Goal: Task Accomplishment & Management: Manage account settings

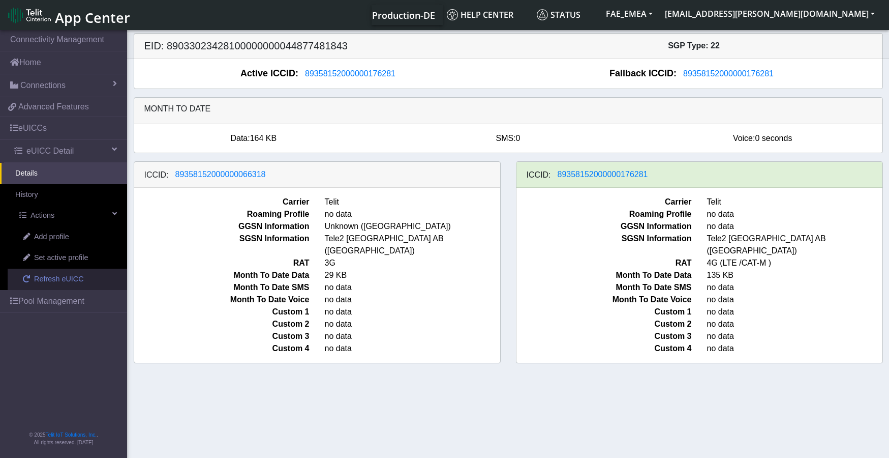
click at [48, 280] on span "Refresh eUICC" at bounding box center [59, 279] width 50 height 11
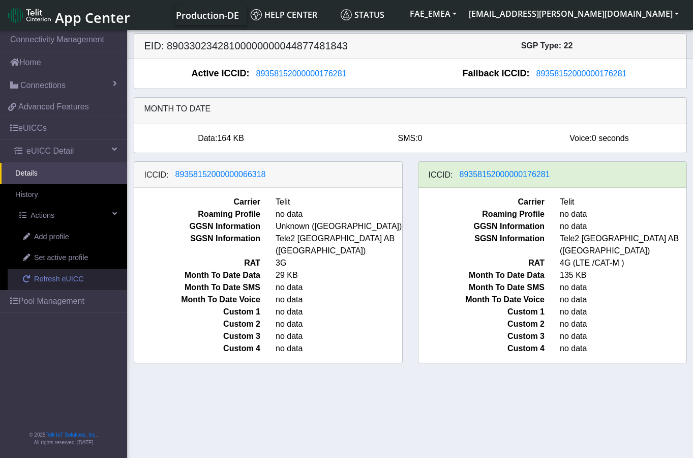
click at [56, 280] on span "Refresh eUICC" at bounding box center [59, 279] width 50 height 11
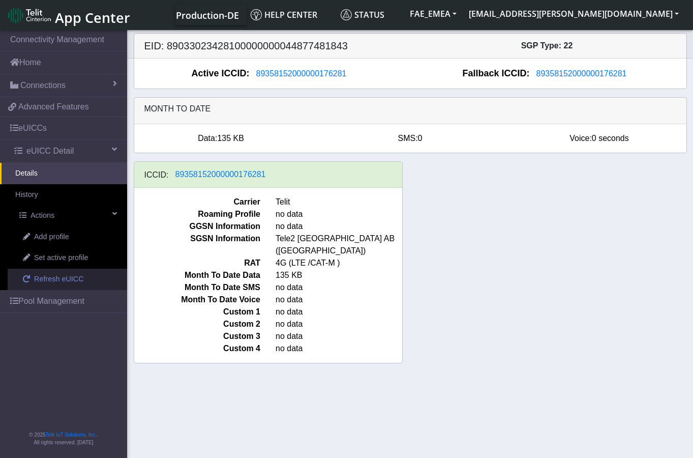
click at [46, 278] on span "Refresh eUICC" at bounding box center [59, 279] width 50 height 11
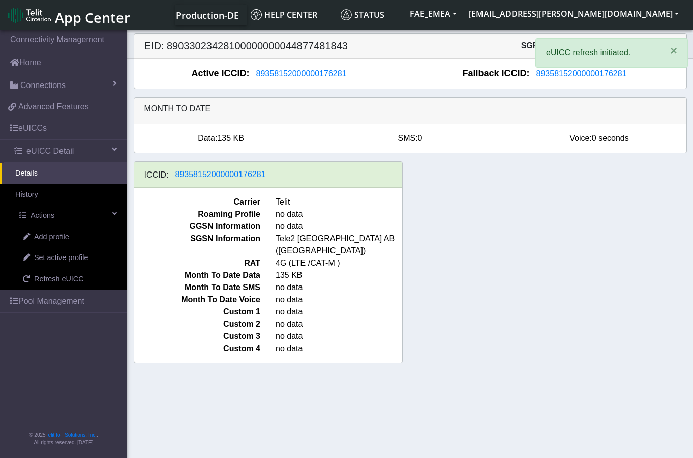
click at [484, 355] on div "ICCID: 89358152000000176281 Carrier Telit Roaming Profile no data GGSN Informat…" at bounding box center [410, 266] width 569 height 210
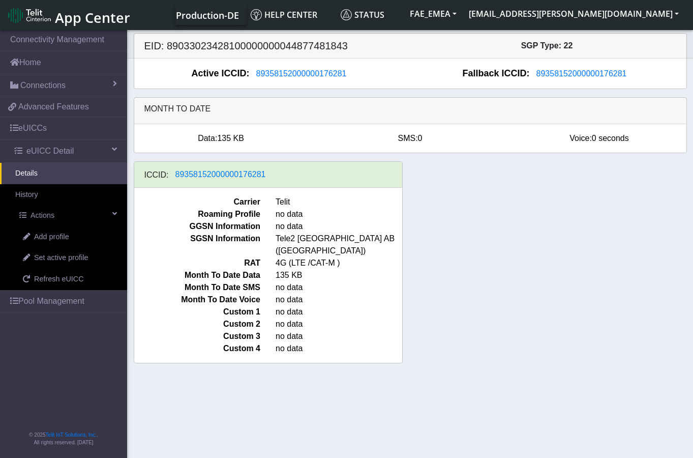
drag, startPoint x: 309, startPoint y: 328, endPoint x: 99, endPoint y: 355, distance: 211.3
click at [35, 175] on link "Details" at bounding box center [63, 173] width 127 height 21
click at [38, 194] on link "History" at bounding box center [63, 194] width 127 height 21
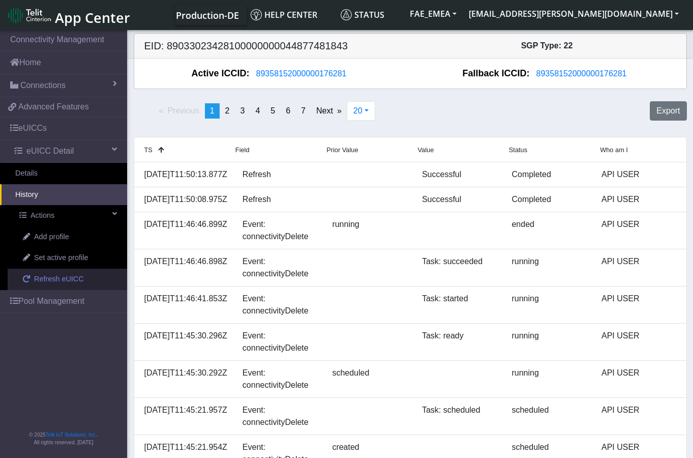
click at [52, 277] on span "Refresh eUICC" at bounding box center [59, 279] width 50 height 11
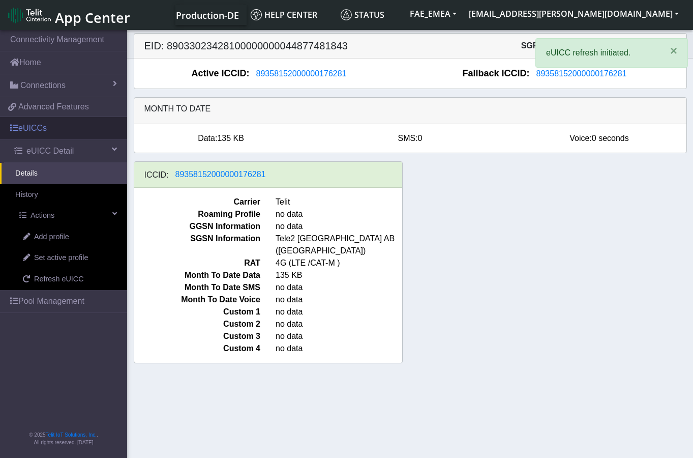
click at [34, 130] on link "eUICCs" at bounding box center [63, 128] width 127 height 22
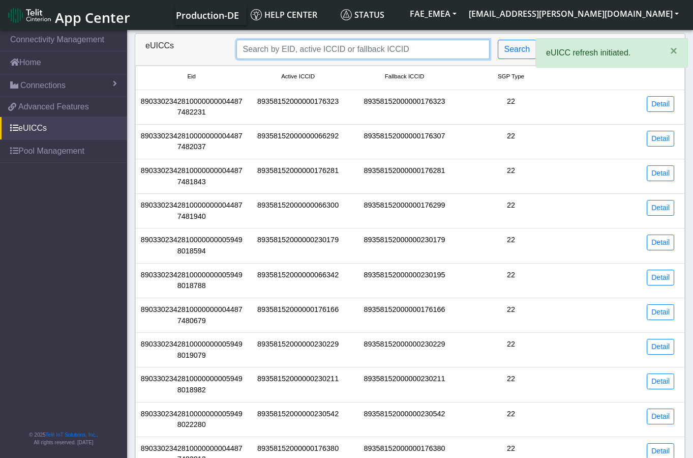
click at [338, 47] on input "Search..." at bounding box center [362, 49] width 253 height 19
paste input "89358152000000176281"
type input "89358152000000176281"
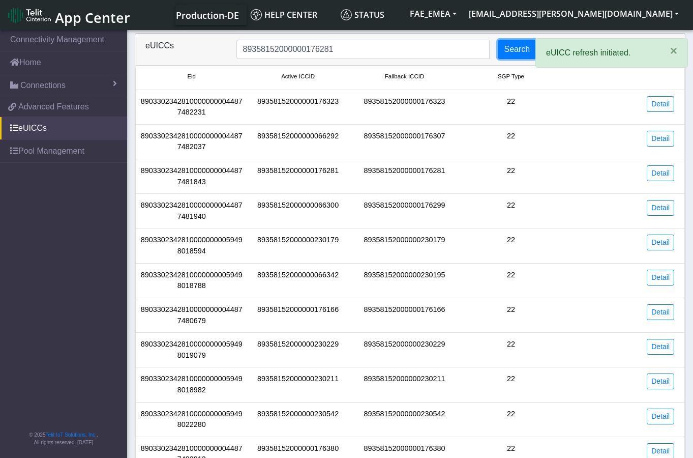
click at [522, 49] on button "Search" at bounding box center [517, 49] width 39 height 19
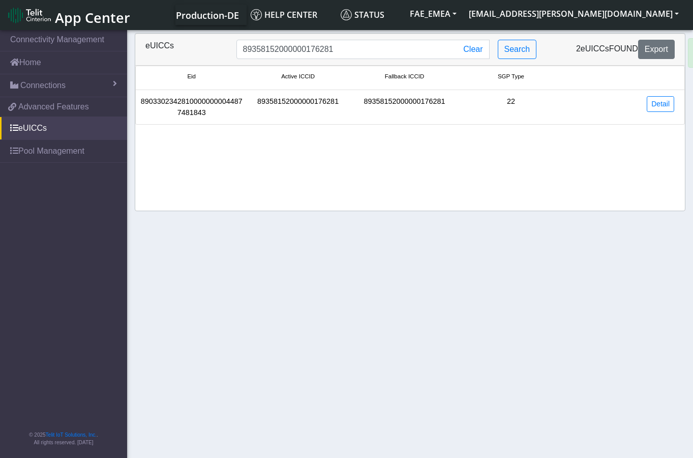
click at [659, 81] on div at bounding box center [622, 77] width 117 height 11
click at [655, 109] on link "Detail" at bounding box center [660, 104] width 27 height 16
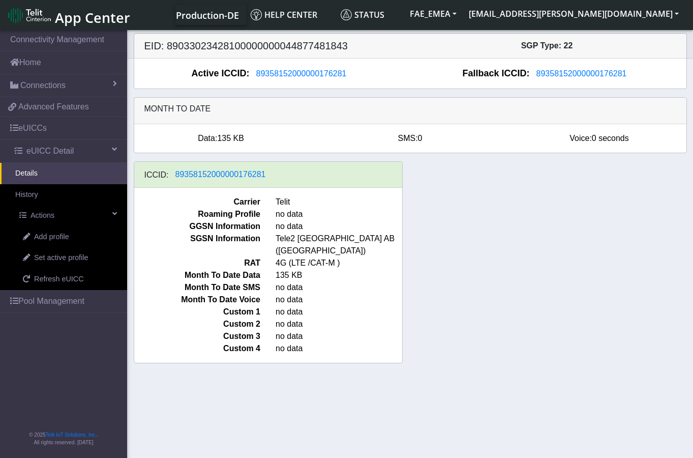
click at [270, 177] on div "ICCID: 89358152000000176281" at bounding box center [268, 175] width 268 height 26
click at [487, 249] on div "ICCID: 89358152000000176281 Carrier Telit Roaming Profile no data GGSN Informat…" at bounding box center [410, 266] width 569 height 210
drag, startPoint x: 330, startPoint y: 251, endPoint x: 306, endPoint y: 254, distance: 24.0
click at [306, 257] on span "4G (LTE /CAT-M )" at bounding box center [339, 263] width 142 height 12
drag, startPoint x: 476, startPoint y: 265, endPoint x: 483, endPoint y: 270, distance: 8.7
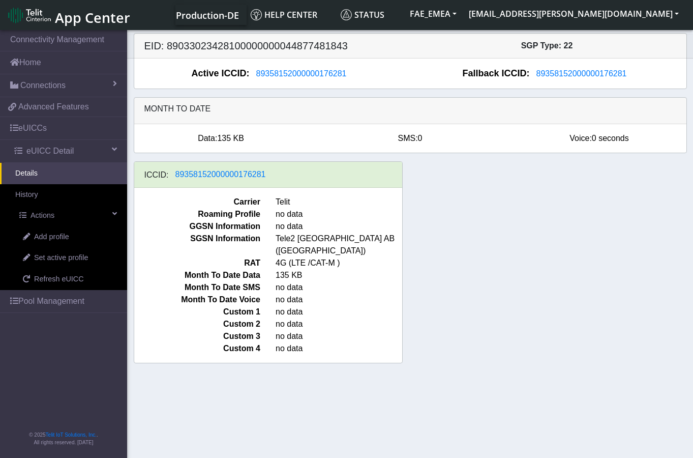
click at [483, 270] on div "ICCID: 89358152000000176281 Carrier Telit Roaming Profile no data GGSN Informat…" at bounding box center [410, 266] width 569 height 210
drag, startPoint x: 329, startPoint y: 255, endPoint x: 309, endPoint y: 253, distance: 19.9
click at [309, 257] on span "4G (LTE /CAT-M )" at bounding box center [339, 263] width 142 height 12
click at [48, 218] on span "Actions" at bounding box center [43, 215] width 24 height 11
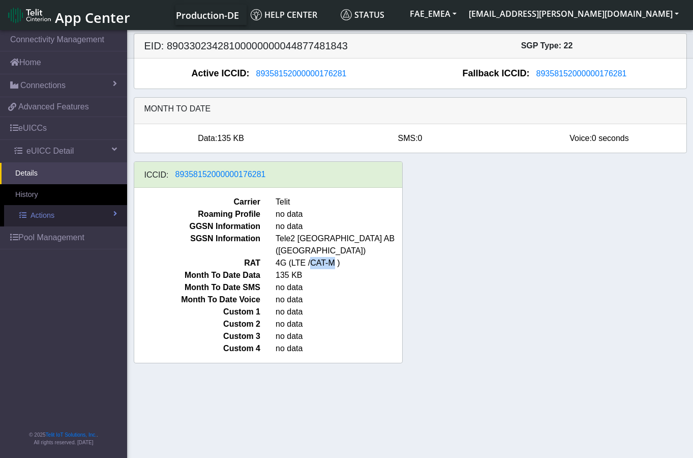
click at [48, 218] on span "Actions" at bounding box center [43, 215] width 24 height 11
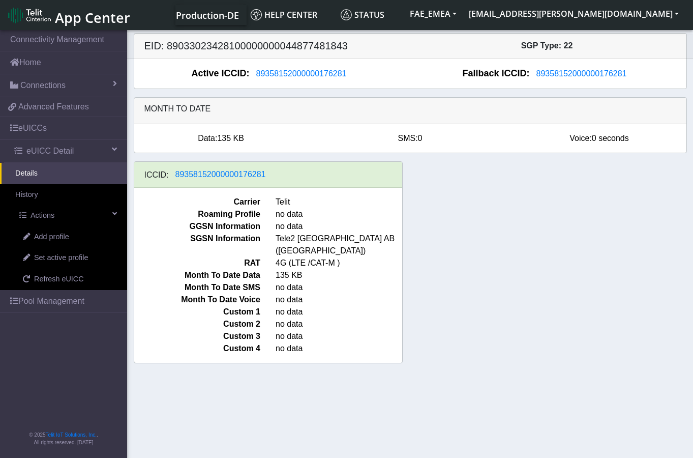
click at [560, 323] on div "ICCID: 89358152000000176281 Carrier Telit Roaming Profile no data GGSN Informat…" at bounding box center [410, 266] width 569 height 210
click at [72, 237] on link "Add profile" at bounding box center [68, 236] width 120 height 21
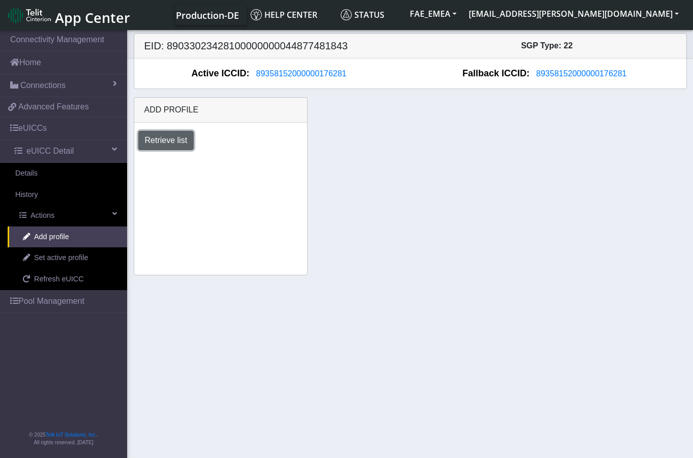
click at [162, 143] on button "Retrieve list" at bounding box center [166, 140] width 56 height 19
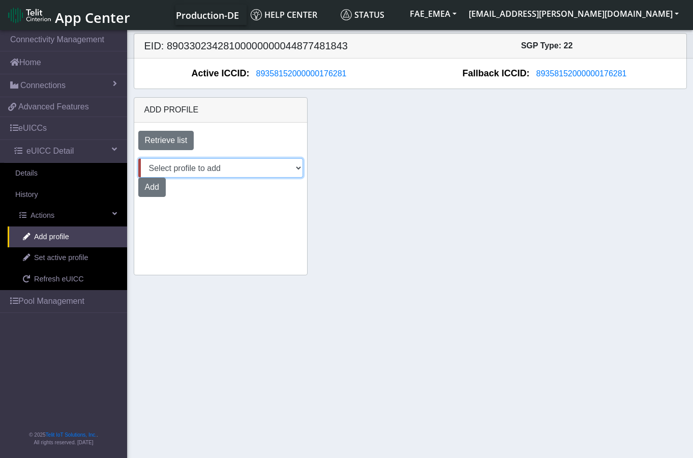
click at [225, 173] on select "Select profile to add DNLD_MVNO-nxt23.net-DEMO_ATT_Arie_Hamo DNLD-nxt23.net-DEM…" at bounding box center [220, 167] width 165 height 19
select select "9f32e529-9e5d-49a6-97e7-4318942b75da"
click at [138, 158] on select "Select profile to add DNLD_MVNO-nxt23.net-DEMO_ATT_Arie_Hamo DNLD-nxt23.net-DEM…" at bounding box center [220, 167] width 165 height 19
click at [156, 191] on button "Add" at bounding box center [151, 186] width 27 height 19
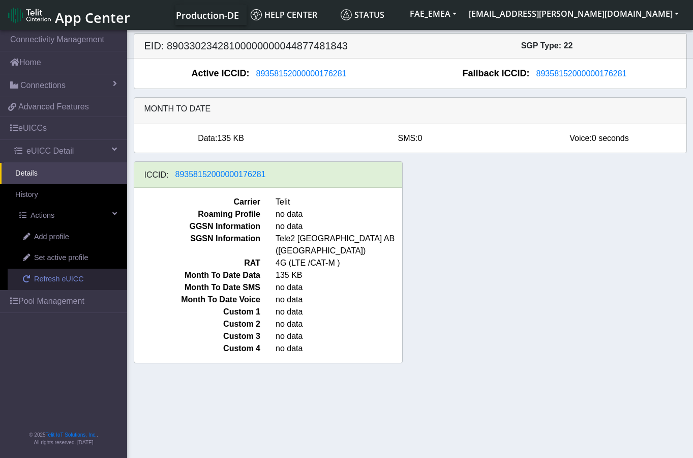
click at [56, 279] on span "Refresh eUICC" at bounding box center [59, 279] width 50 height 11
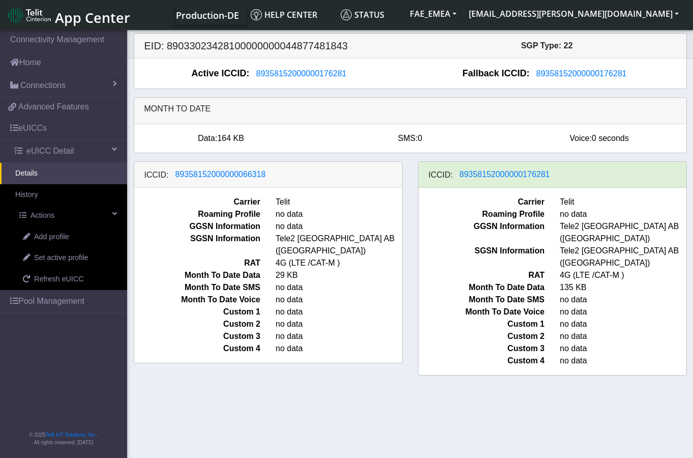
click at [568, 174] on div "ICCID: [TECHNICAL_ID]" at bounding box center [553, 175] width 268 height 26
click at [50, 257] on span "Set active profile" at bounding box center [61, 257] width 54 height 11
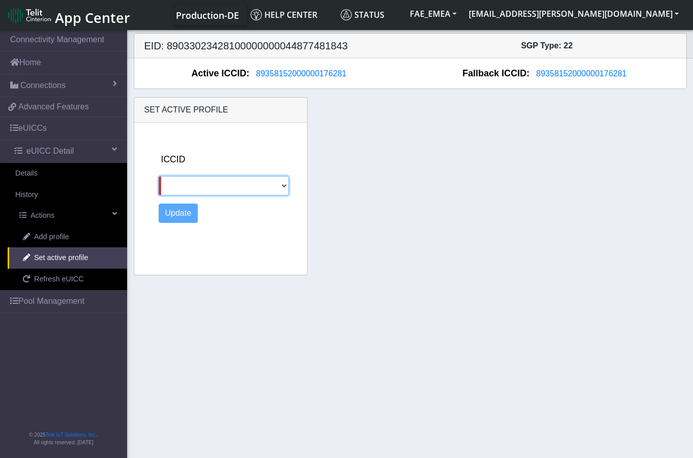
click at [282, 190] on select "89358152000000066318" at bounding box center [224, 185] width 130 height 19
select select "89358152000000066318"
click at [159, 176] on select "89358152000000066318" at bounding box center [224, 185] width 130 height 19
click at [177, 214] on button "Update" at bounding box center [179, 212] width 40 height 19
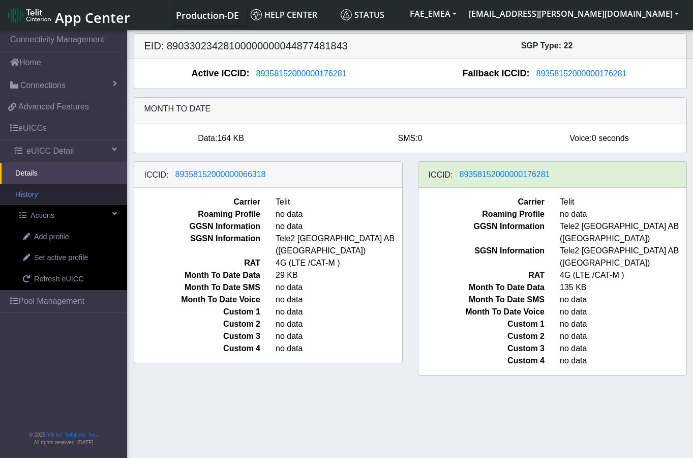
click at [27, 196] on link "History" at bounding box center [63, 194] width 127 height 21
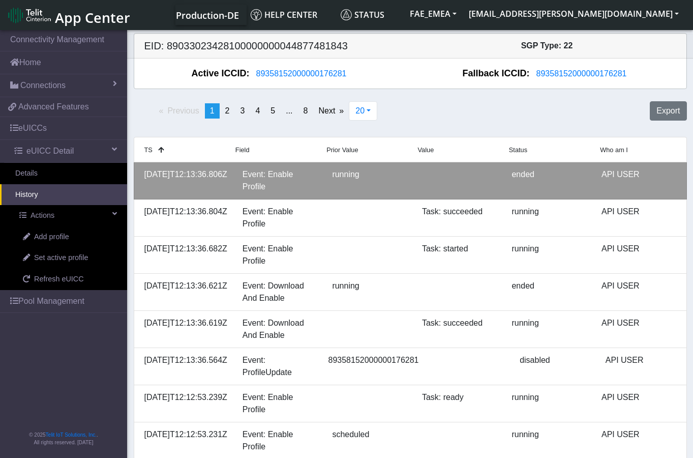
click at [255, 177] on div "Event: Enable Profile" at bounding box center [280, 180] width 90 height 24
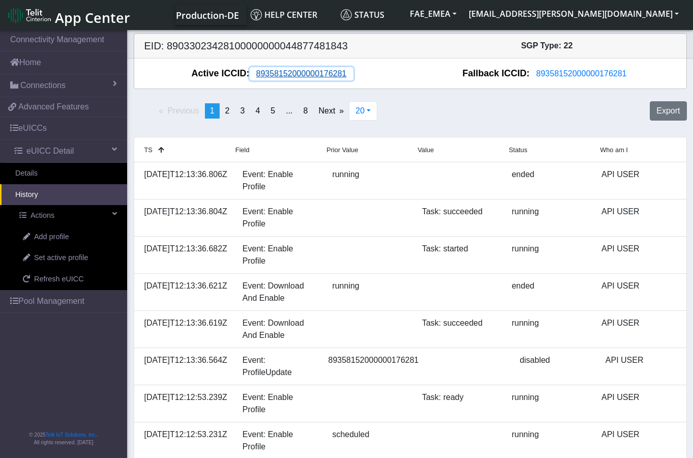
click at [311, 74] on span "89358152000000176281" at bounding box center [301, 73] width 91 height 9
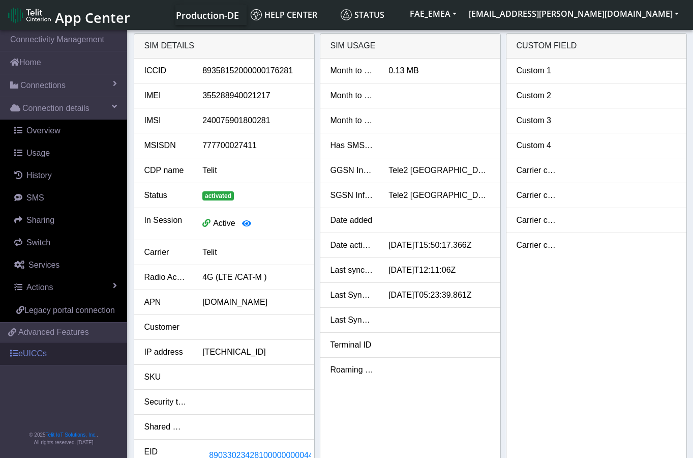
click at [40, 358] on link "eUICCs" at bounding box center [63, 353] width 127 height 22
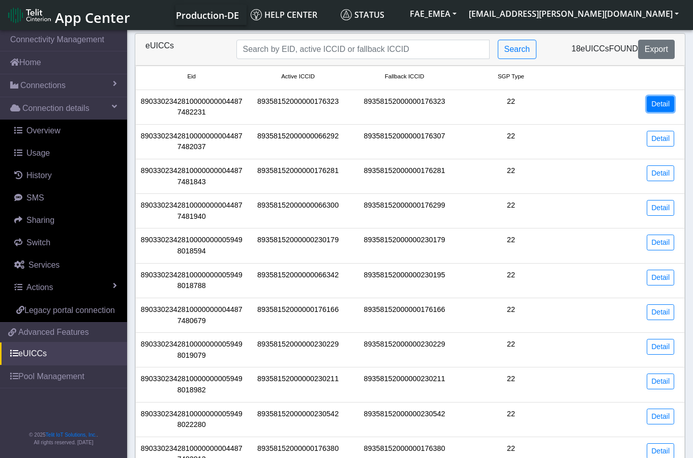
click at [655, 100] on link "Detail" at bounding box center [660, 104] width 27 height 16
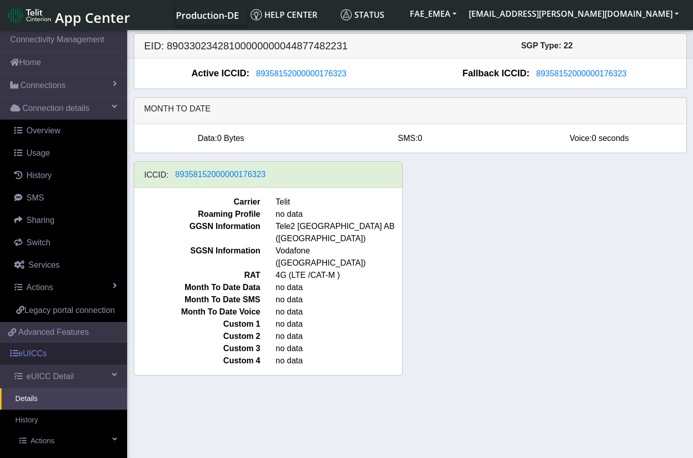
click at [35, 364] on link "eUICCs" at bounding box center [63, 353] width 127 height 22
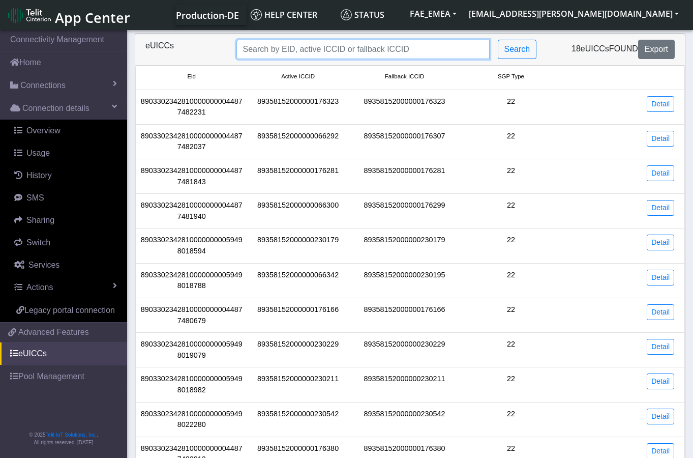
click at [312, 50] on input "Search..." at bounding box center [362, 49] width 253 height 19
paste input "89358152000000066318"
type input "89358152000000066318"
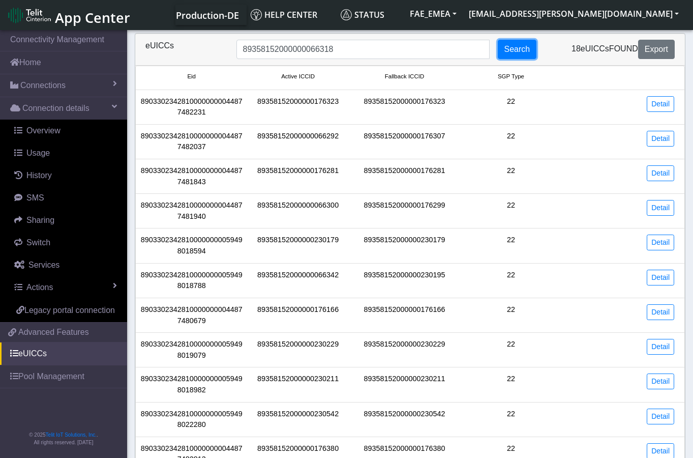
click at [511, 51] on button "Search" at bounding box center [517, 49] width 39 height 19
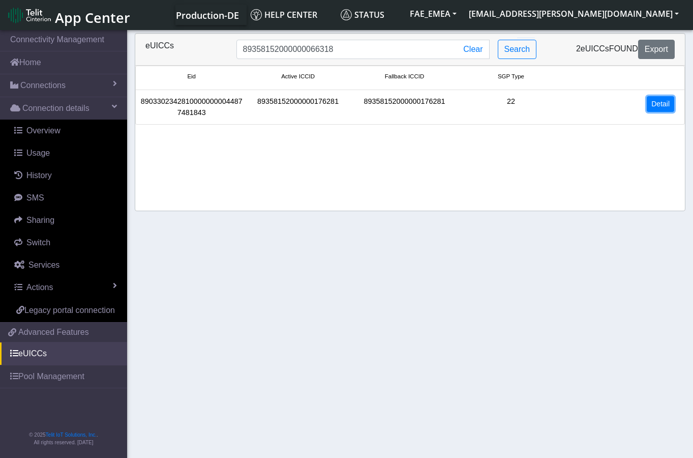
click at [652, 103] on link "Detail" at bounding box center [660, 104] width 27 height 16
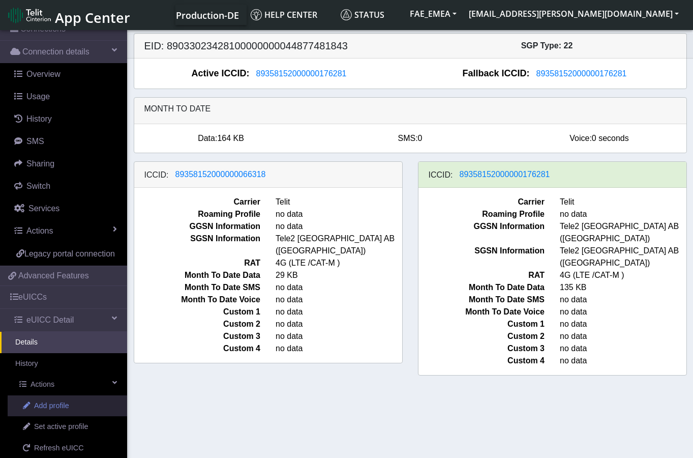
scroll to position [128, 0]
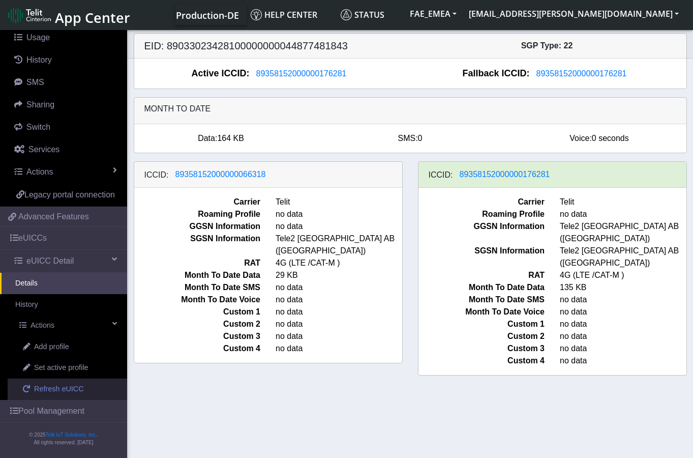
click at [46, 387] on span "Refresh eUICC" at bounding box center [59, 388] width 50 height 11
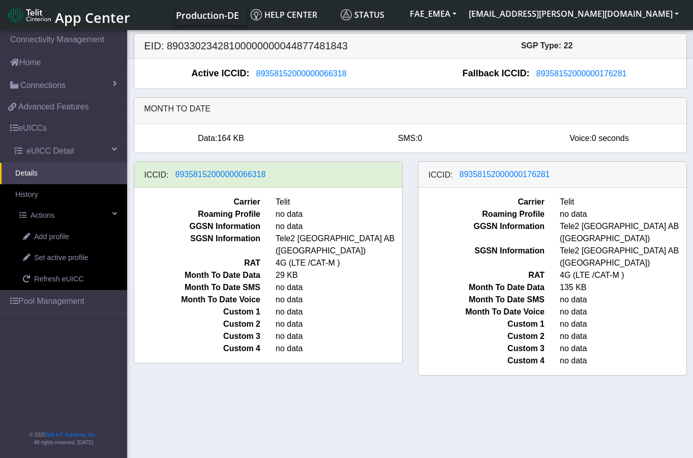
click at [367, 373] on section "Connectivity Management Home Connections List Map e35d38ed2f6b35480b3f791da0073…" at bounding box center [346, 244] width 693 height 433
click at [59, 258] on span "Set active profile" at bounding box center [61, 257] width 54 height 11
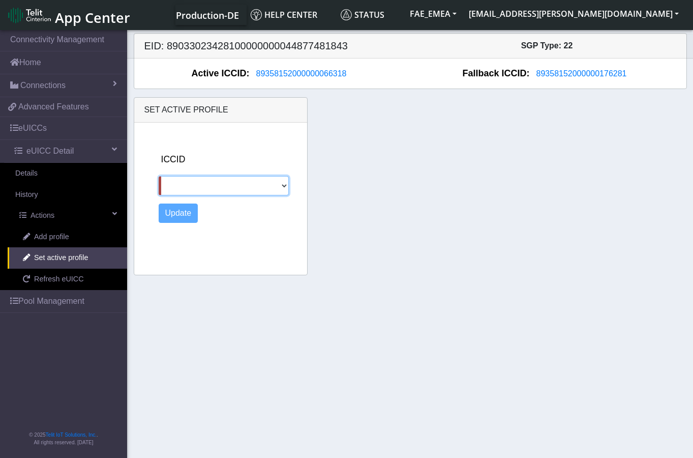
click at [286, 182] on select "89358152000000176281" at bounding box center [224, 185] width 130 height 19
select select "89358152000000176281"
click at [159, 176] on select "89358152000000176281" at bounding box center [224, 185] width 130 height 19
click at [171, 213] on button "Update" at bounding box center [179, 212] width 40 height 19
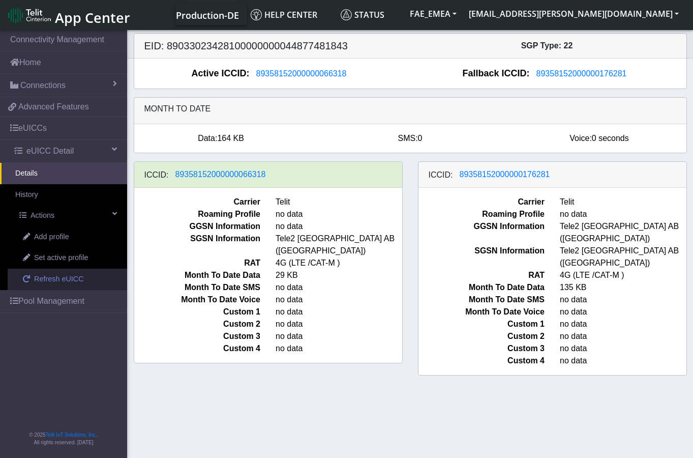
click at [47, 281] on span "Refresh eUICC" at bounding box center [59, 279] width 50 height 11
